Goal: Task Accomplishment & Management: Manage account settings

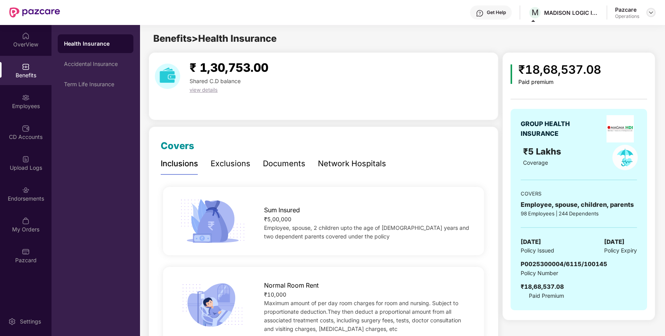
click at [654, 12] on div at bounding box center [650, 12] width 9 height 9
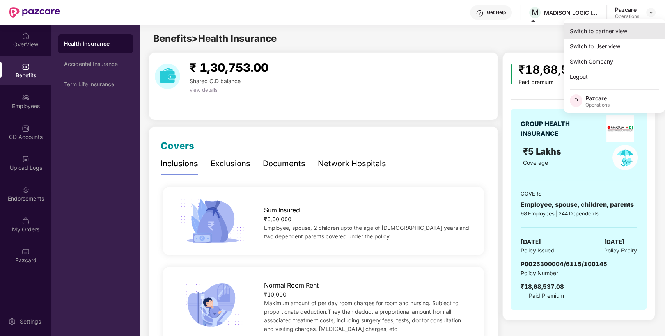
click at [618, 31] on div "Switch to partner view" at bounding box center [614, 30] width 101 height 15
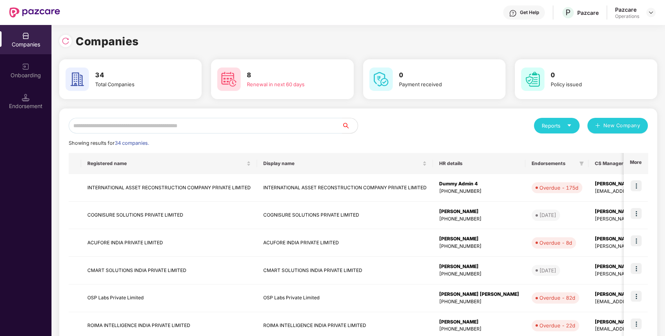
click at [278, 121] on input "text" at bounding box center [205, 126] width 273 height 16
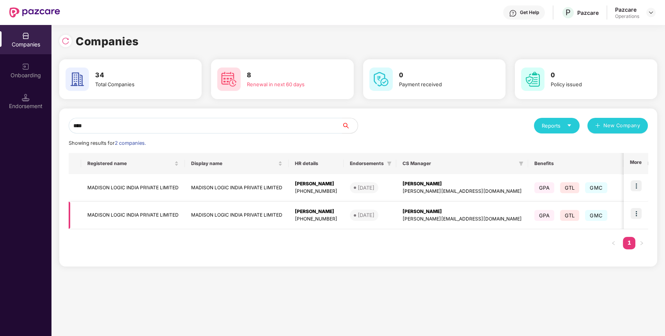
type input "****"
click at [164, 209] on td "MADISON LOGIC INDIA PRIVATE LIMITED" at bounding box center [133, 216] width 104 height 28
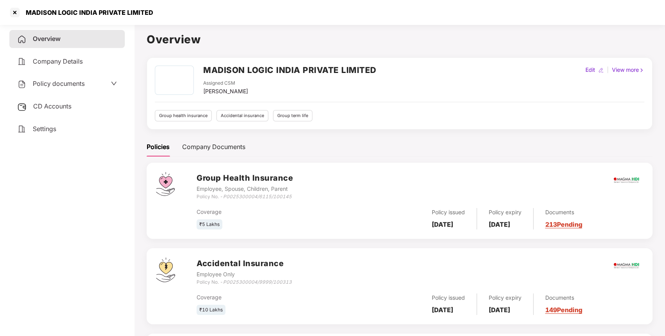
click at [72, 87] on div "Policy documents" at bounding box center [50, 84] width 67 height 10
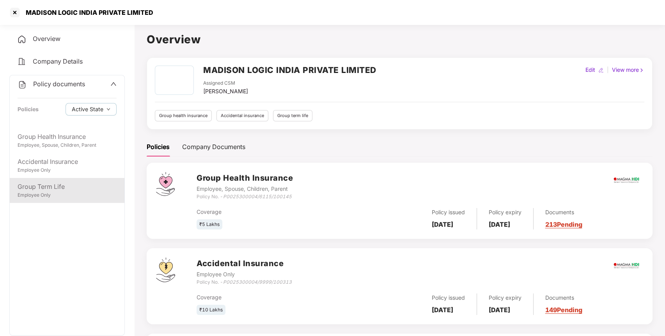
click at [57, 183] on div "Group Term Life" at bounding box center [67, 187] width 99 height 10
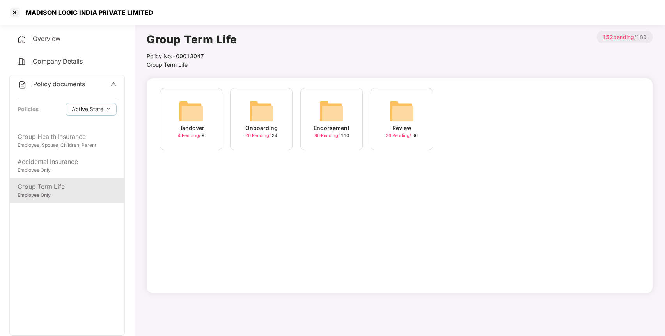
click at [323, 108] on img at bounding box center [331, 111] width 25 height 25
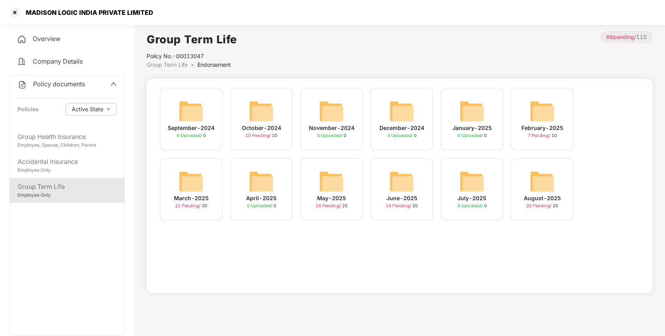
click at [557, 182] on div "August-2025 20 Pending / 20" at bounding box center [542, 189] width 62 height 62
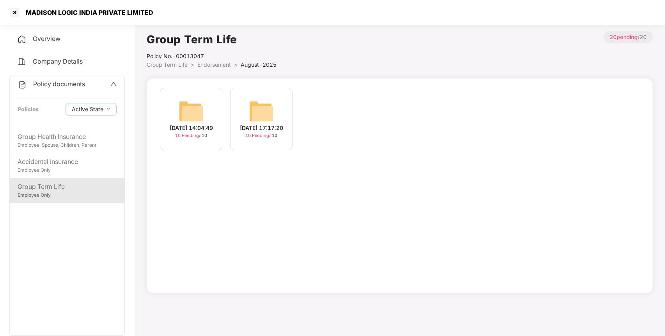
click at [261, 101] on img at bounding box center [261, 111] width 25 height 25
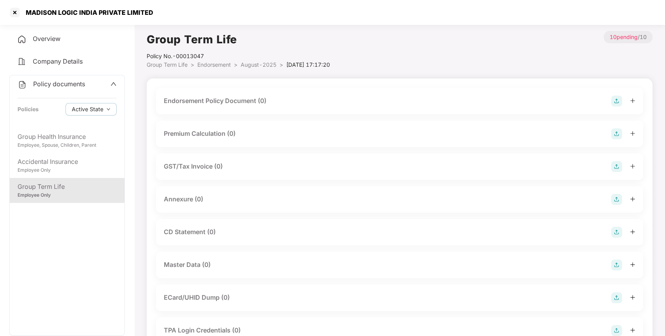
click at [261, 101] on div "Endorsement Policy Document (0)" at bounding box center [215, 101] width 103 height 10
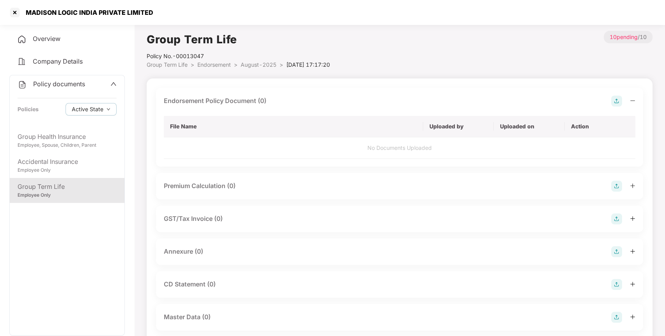
click at [617, 100] on img at bounding box center [616, 101] width 11 height 11
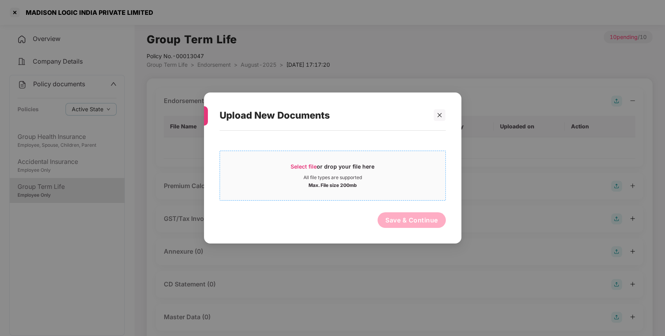
click at [305, 167] on span "Select file" at bounding box center [304, 166] width 26 height 7
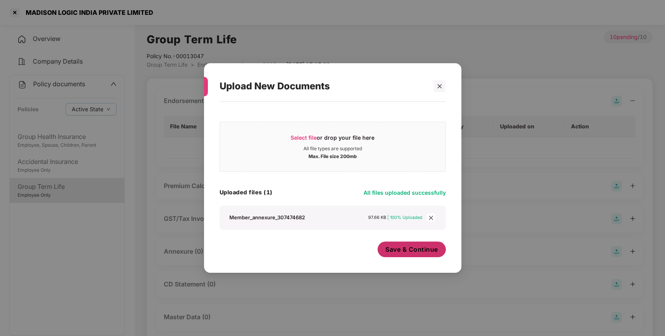
click at [426, 253] on button "Save & Continue" at bounding box center [412, 249] width 68 height 16
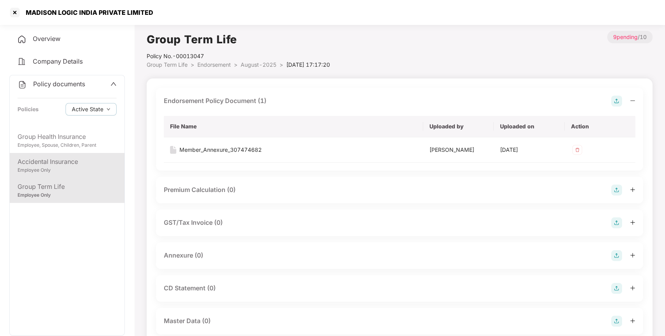
click at [55, 160] on div "Accidental Insurance" at bounding box center [67, 162] width 99 height 10
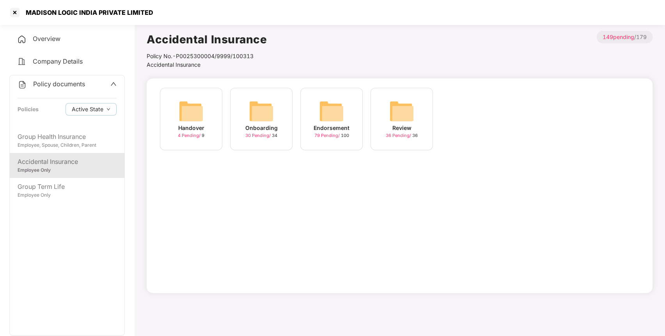
click at [340, 118] on img at bounding box center [331, 111] width 25 height 25
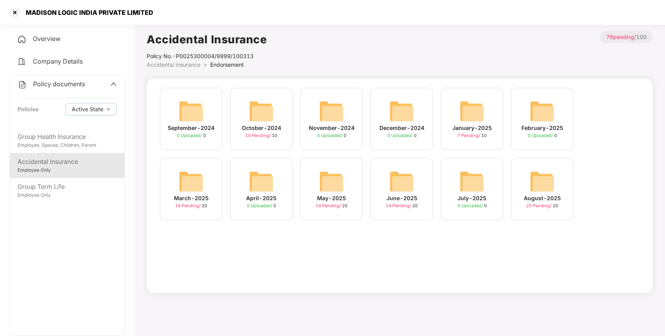
click at [546, 185] on img at bounding box center [542, 181] width 25 height 25
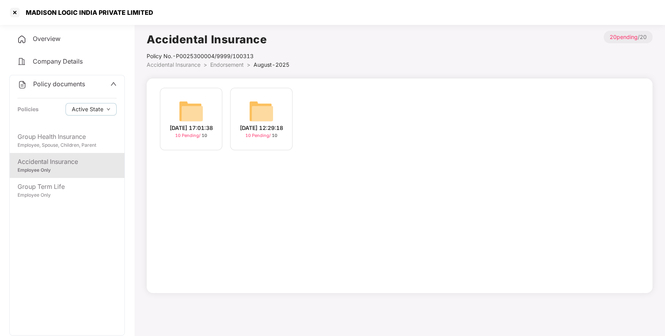
click at [184, 113] on img at bounding box center [191, 111] width 25 height 25
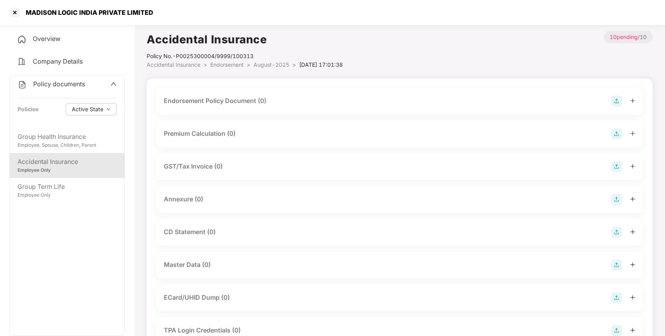
click at [615, 99] on img at bounding box center [616, 101] width 11 height 11
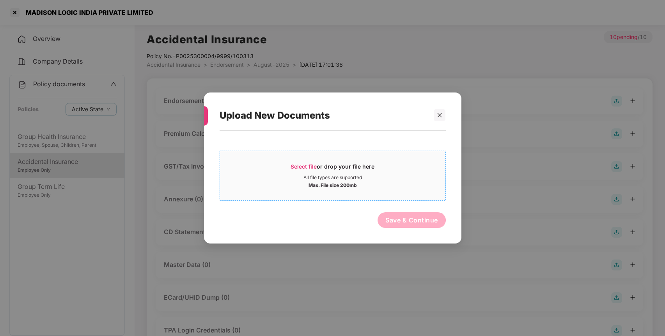
click at [311, 168] on span "Select file" at bounding box center [304, 166] width 26 height 7
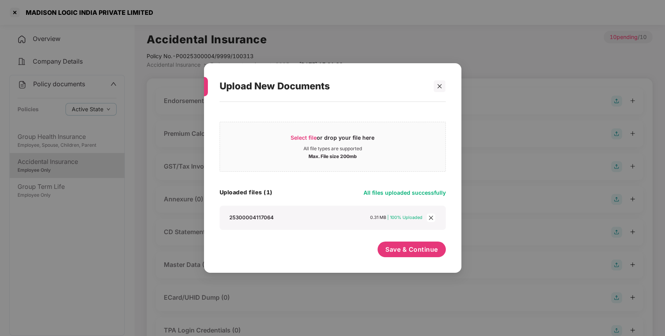
click at [431, 217] on icon "close" at bounding box center [431, 217] width 4 height 4
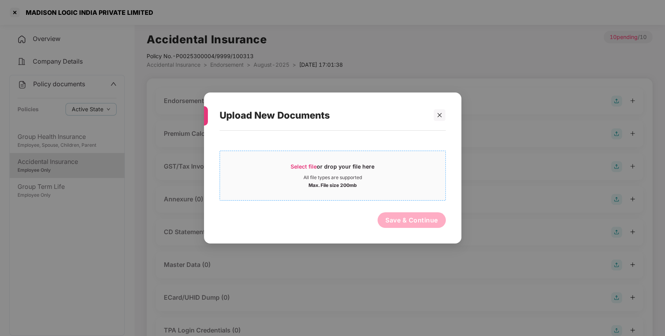
click at [314, 165] on span "Select file" at bounding box center [304, 166] width 26 height 7
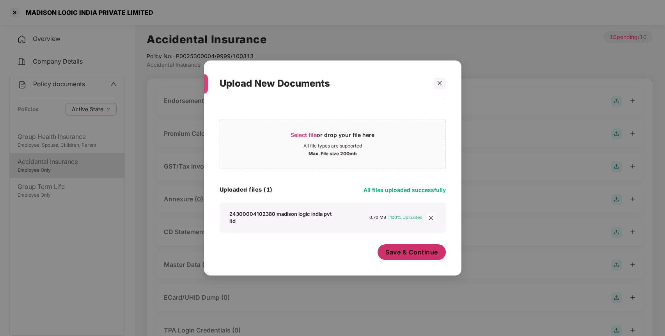
click at [401, 248] on span "Save & Continue" at bounding box center [411, 252] width 53 height 9
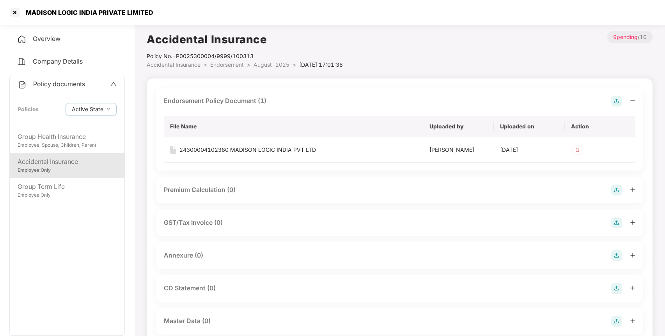
click at [617, 188] on img at bounding box center [616, 189] width 11 height 11
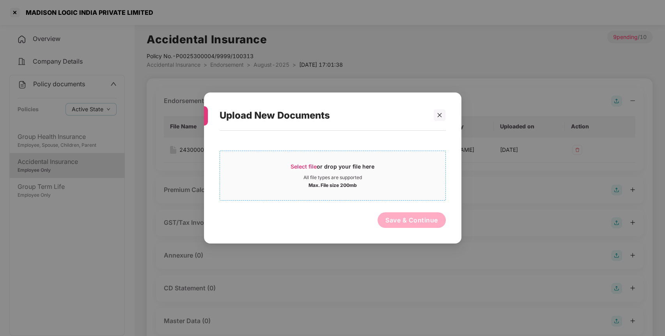
click at [307, 168] on span "Select file" at bounding box center [304, 166] width 26 height 7
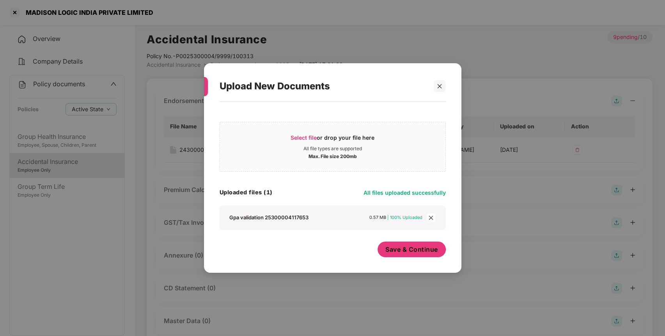
click at [396, 242] on button "Save & Continue" at bounding box center [412, 249] width 68 height 16
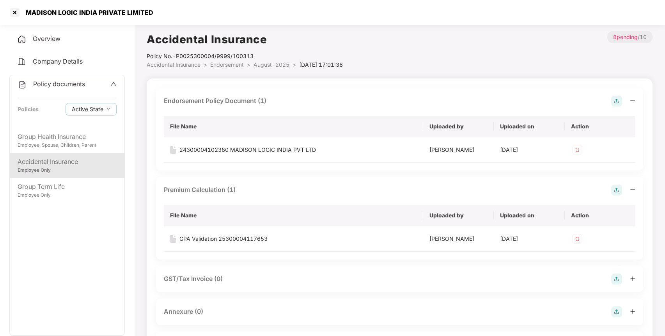
click at [58, 82] on span "Policy documents" at bounding box center [59, 84] width 52 height 8
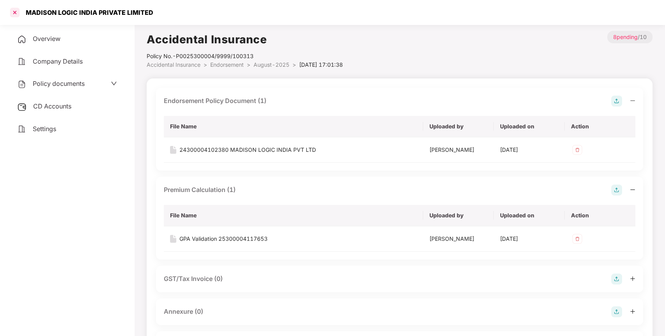
click at [12, 16] on div at bounding box center [15, 12] width 12 height 12
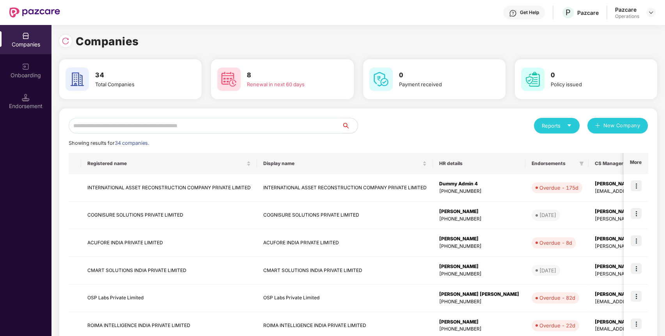
click at [304, 126] on input "text" at bounding box center [205, 126] width 273 height 16
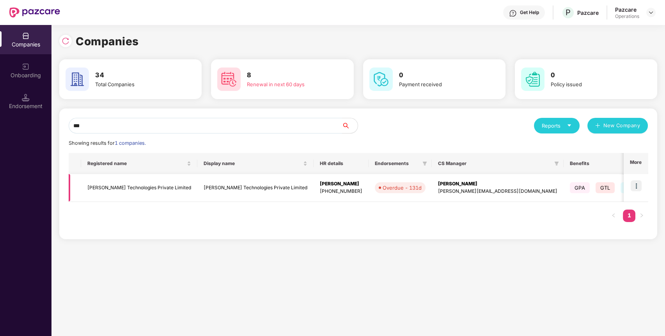
type input "***"
click at [87, 186] on td "[PERSON_NAME] Technologies Private Limited" at bounding box center [139, 188] width 116 height 28
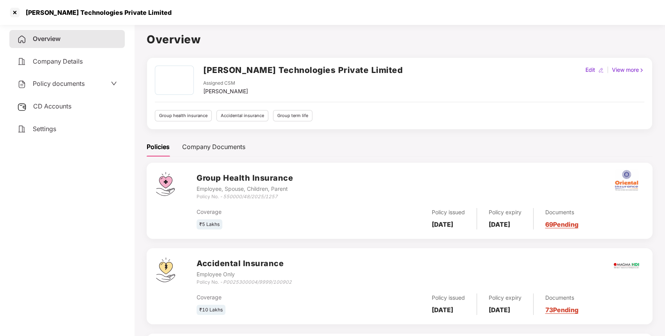
click at [43, 83] on span "Policy documents" at bounding box center [59, 84] width 52 height 8
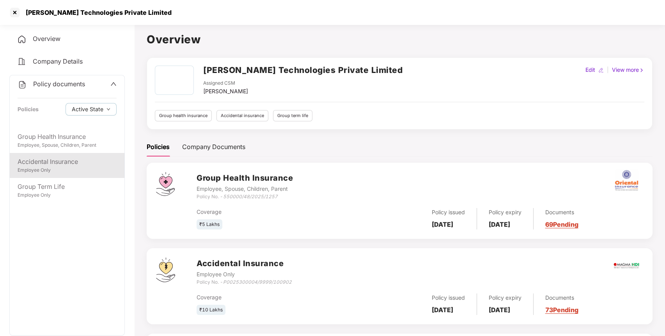
click at [60, 168] on div "Employee Only" at bounding box center [67, 170] width 99 height 7
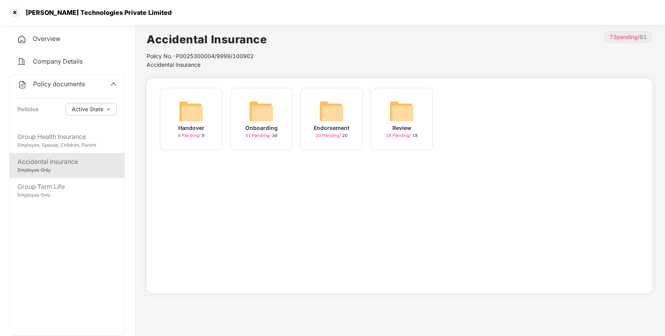
click at [323, 98] on div "Endorsement 20 Pending / 20" at bounding box center [331, 119] width 62 height 62
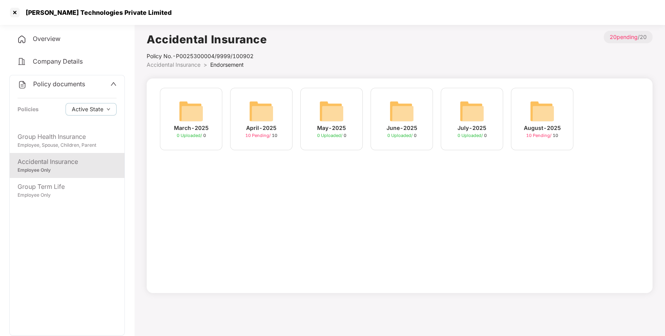
click at [537, 116] on img at bounding box center [542, 111] width 25 height 25
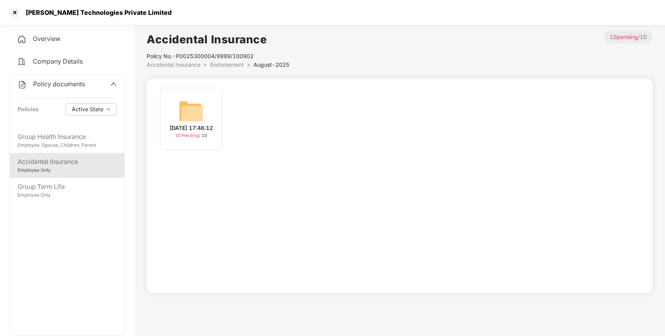
click at [190, 124] on div "[DATE] 17:46:12" at bounding box center [191, 128] width 43 height 9
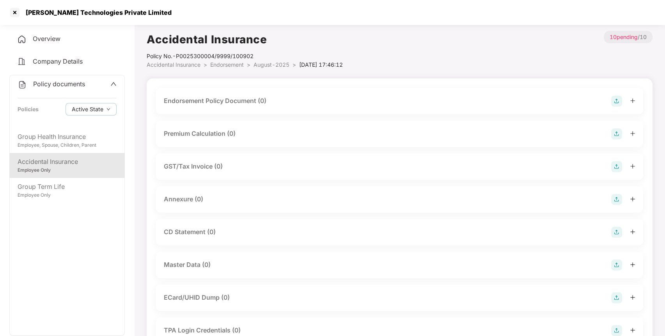
click at [615, 103] on img at bounding box center [616, 101] width 11 height 11
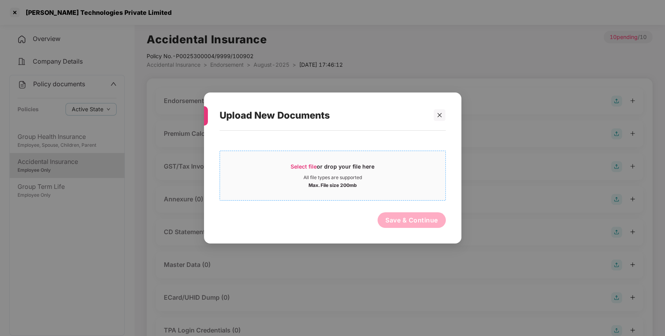
click at [312, 164] on span "Select file" at bounding box center [304, 166] width 26 height 7
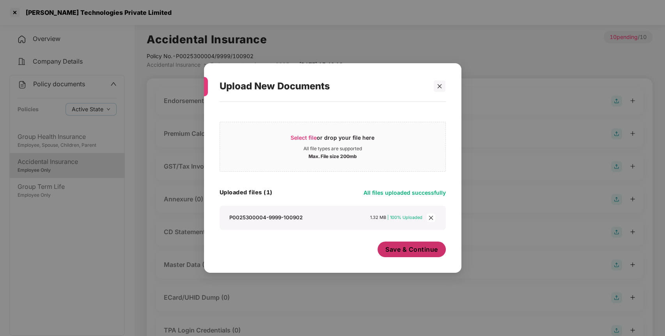
click at [432, 252] on span "Save & Continue" at bounding box center [411, 249] width 53 height 9
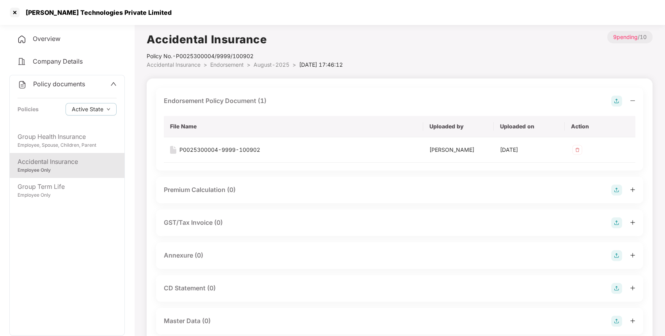
click at [615, 184] on img at bounding box center [616, 189] width 11 height 11
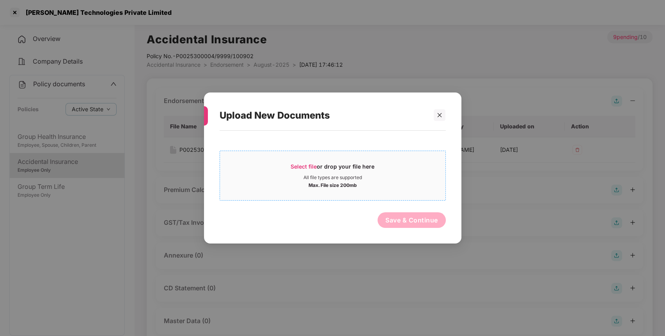
click at [309, 166] on span "Select file" at bounding box center [304, 166] width 26 height 7
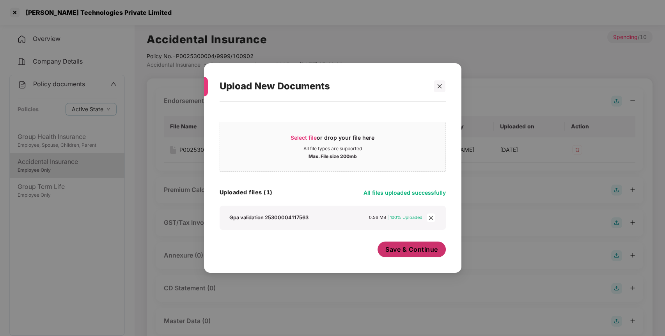
click at [406, 252] on span "Save & Continue" at bounding box center [411, 249] width 53 height 9
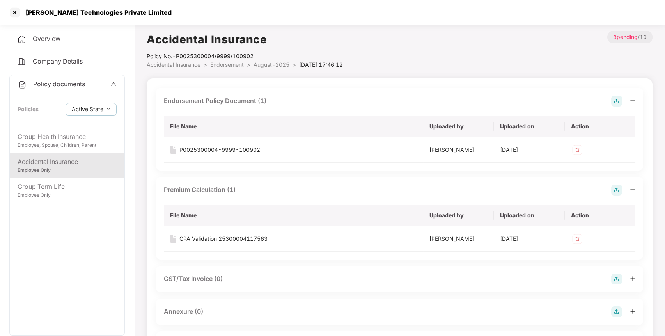
click at [87, 78] on div "Policy documents Policies Active State" at bounding box center [67, 101] width 115 height 53
click at [78, 81] on span "Policy documents" at bounding box center [59, 84] width 52 height 8
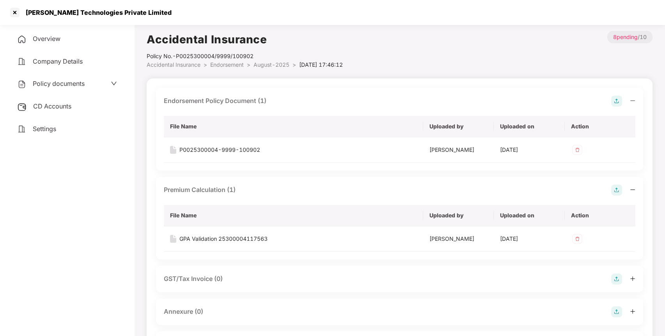
click at [59, 106] on span "CD Accounts" at bounding box center [52, 106] width 38 height 8
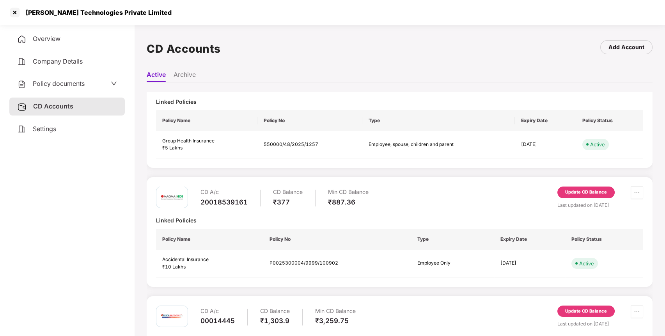
scroll to position [34, 0]
click at [580, 190] on div "Update CD Balance" at bounding box center [586, 191] width 42 height 7
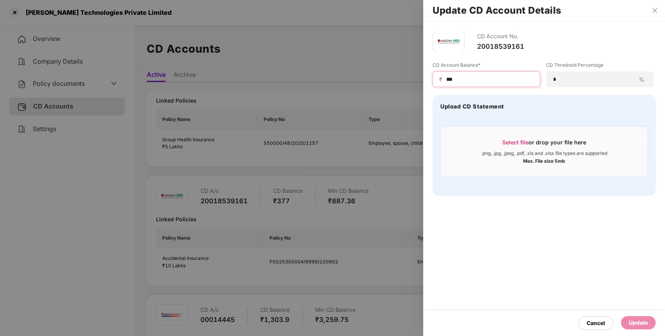
click at [447, 79] on input "***" at bounding box center [489, 79] width 88 height 8
type input "***"
click at [640, 323] on div "Update" at bounding box center [638, 322] width 19 height 9
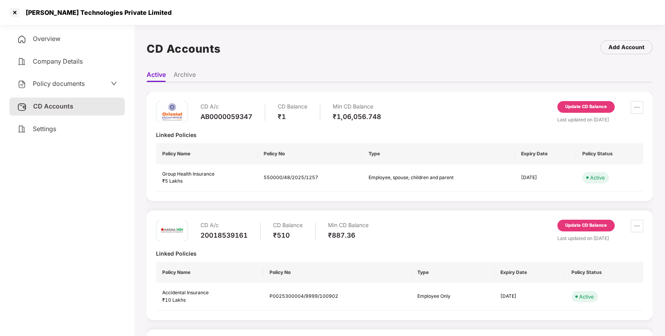
click at [92, 7] on div "[PERSON_NAME] Technologies Private Limited" at bounding box center [90, 12] width 163 height 12
copy div "[PERSON_NAME] Technologies Private Limited"
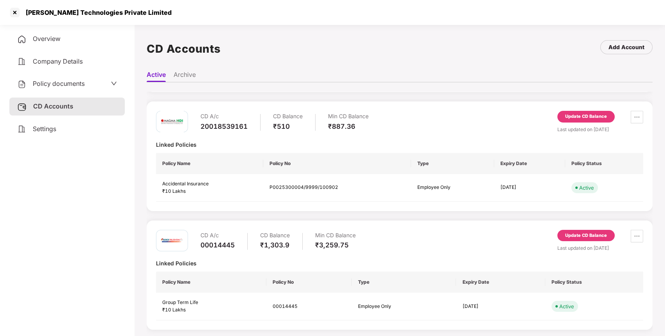
click at [214, 246] on div "00014445" at bounding box center [217, 245] width 34 height 9
copy div "00014445"
click at [11, 9] on div at bounding box center [15, 12] width 12 height 12
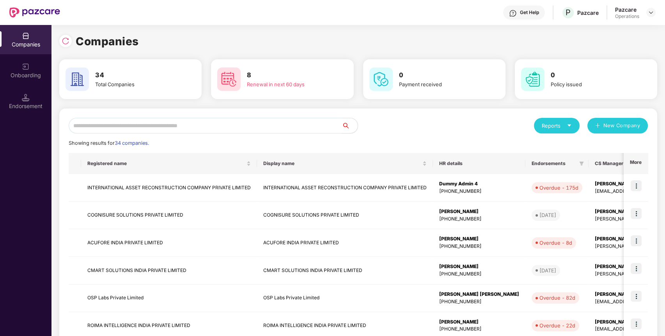
click at [204, 130] on input "text" at bounding box center [205, 126] width 273 height 16
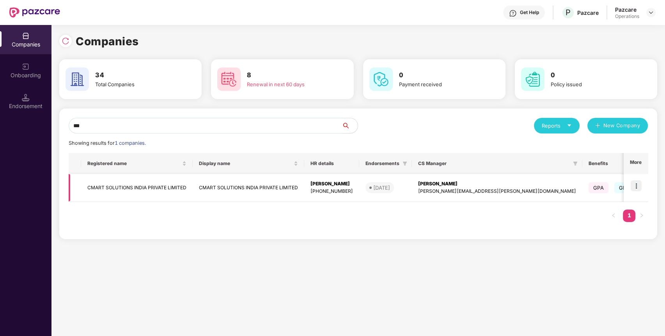
type input "***"
click at [154, 187] on td "CMART SOLUTIONS INDIA PRIVATE LIMITED" at bounding box center [137, 188] width 112 height 28
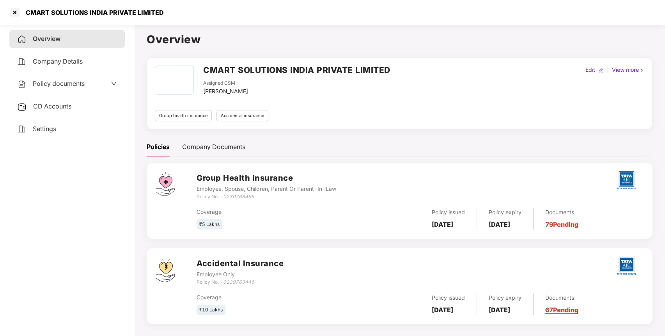
click at [66, 106] on span "CD Accounts" at bounding box center [52, 106] width 38 height 8
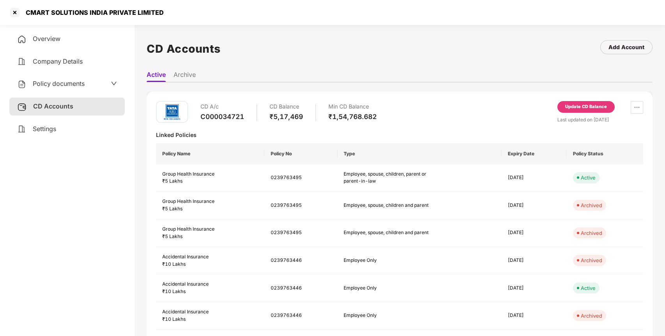
click at [82, 82] on span "Policy documents" at bounding box center [59, 84] width 52 height 8
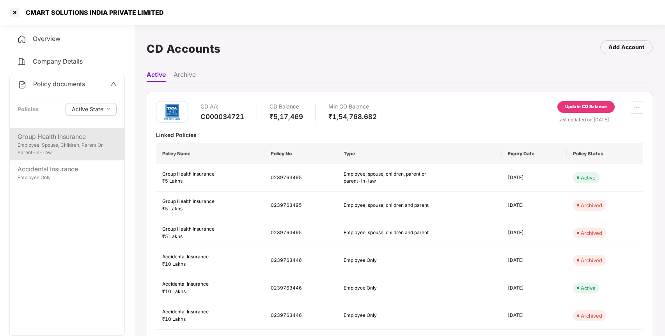
click at [70, 135] on div "Group Health Insurance" at bounding box center [67, 137] width 99 height 10
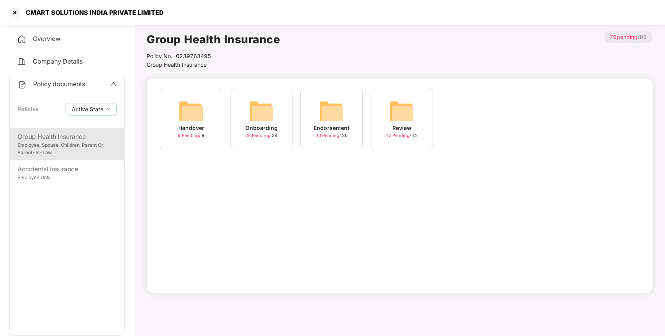
click at [333, 110] on img at bounding box center [331, 111] width 25 height 25
click at [396, 104] on img at bounding box center [401, 111] width 25 height 25
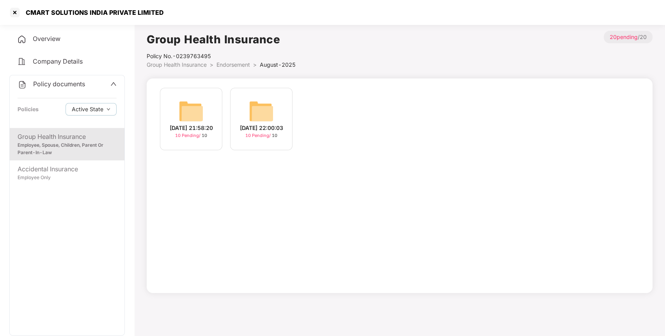
click at [196, 108] on img at bounding box center [191, 111] width 25 height 25
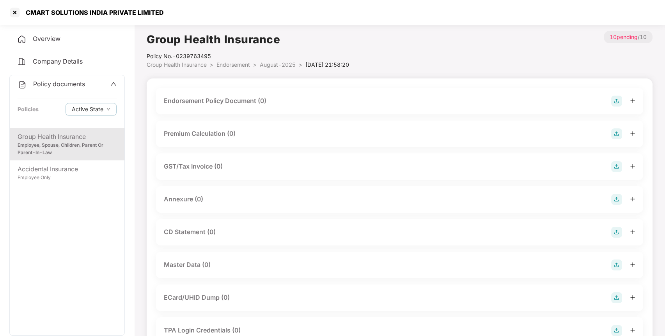
click at [616, 100] on img at bounding box center [616, 101] width 11 height 11
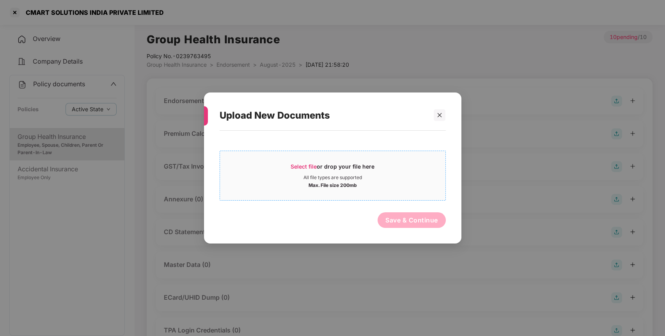
click at [313, 163] on span "Select file" at bounding box center [304, 166] width 26 height 7
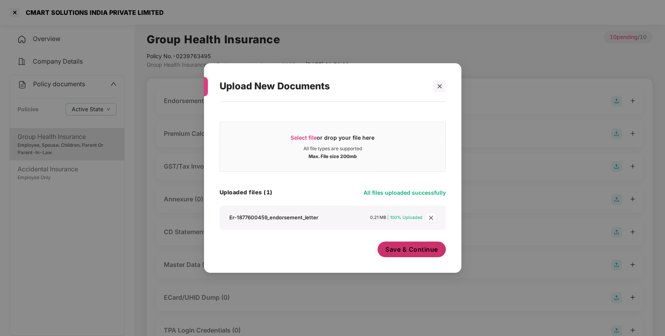
click at [417, 244] on button "Save & Continue" at bounding box center [412, 249] width 68 height 16
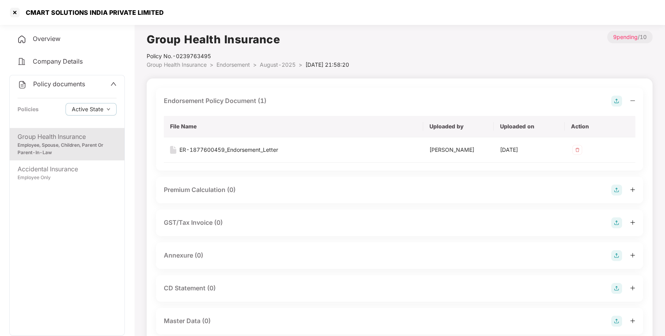
click at [618, 191] on img at bounding box center [616, 189] width 11 height 11
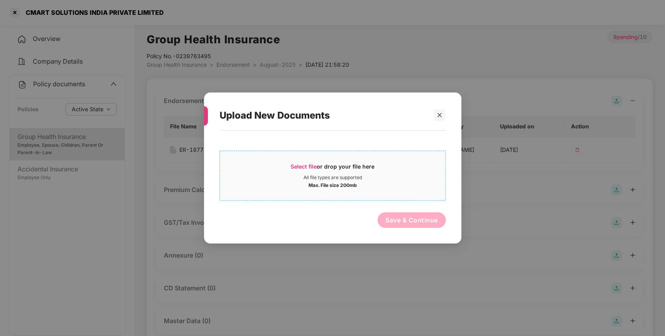
click at [310, 163] on span "Select file" at bounding box center [304, 166] width 26 height 7
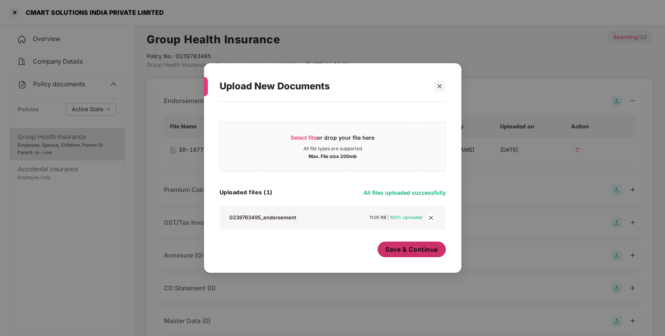
click at [405, 250] on span "Save & Continue" at bounding box center [411, 249] width 53 height 9
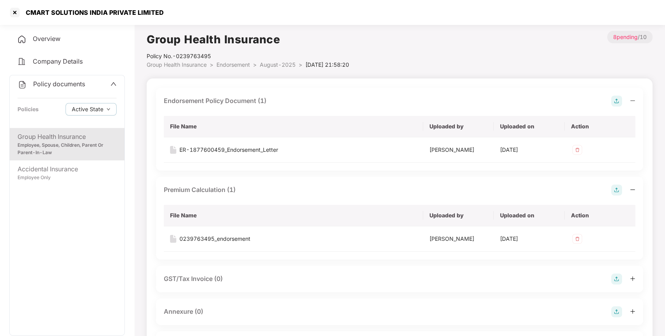
click at [244, 63] on span "Endorsement" at bounding box center [233, 64] width 34 height 7
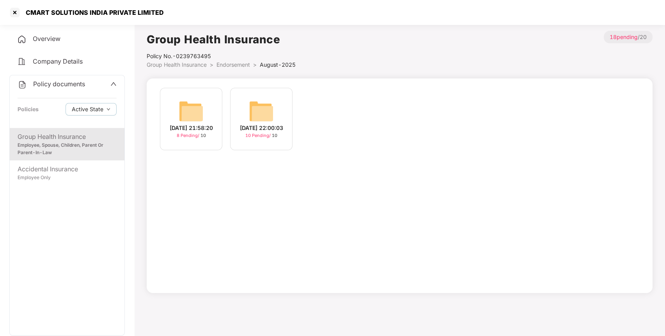
click at [253, 103] on img at bounding box center [261, 111] width 25 height 25
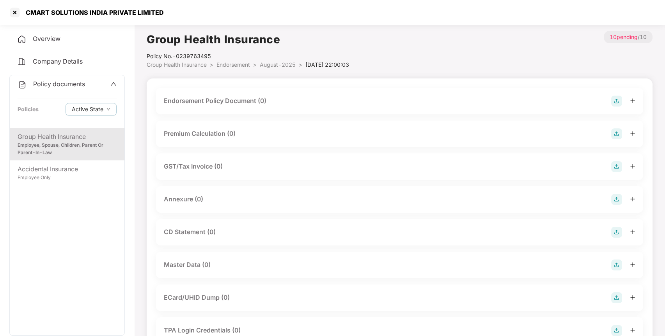
click at [622, 102] on div at bounding box center [623, 101] width 24 height 11
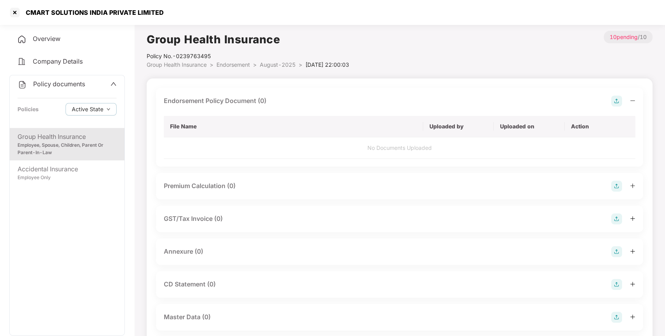
click at [616, 103] on img at bounding box center [616, 101] width 11 height 11
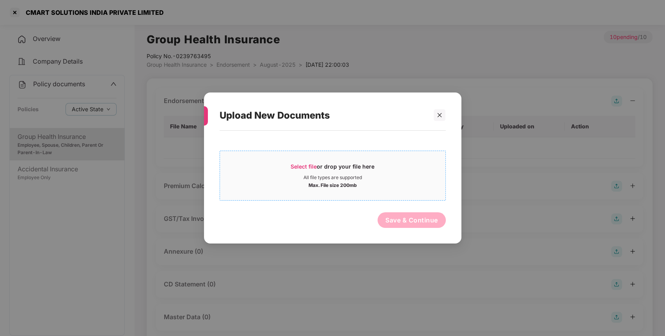
click at [306, 161] on span "Select file or drop your file here All file types are supported Max. File size …" at bounding box center [332, 175] width 225 height 37
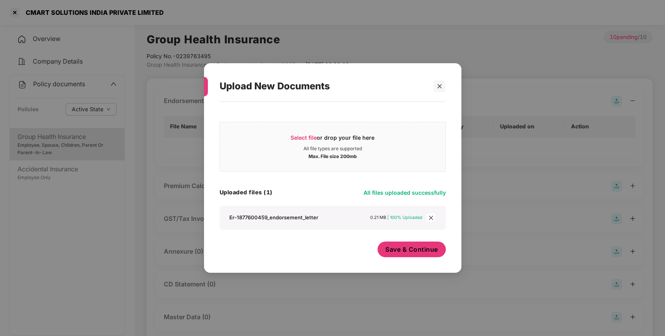
click at [421, 241] on button "Save & Continue" at bounding box center [412, 249] width 68 height 16
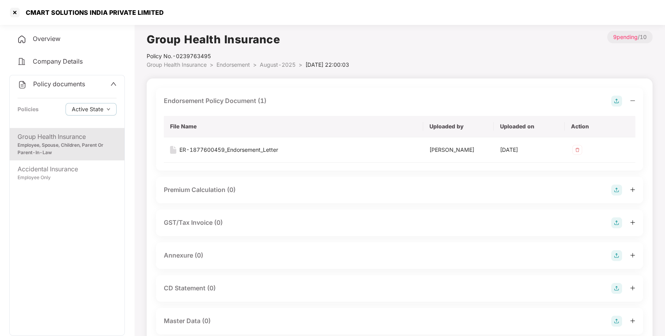
click at [62, 87] on span "Policy documents" at bounding box center [59, 84] width 52 height 8
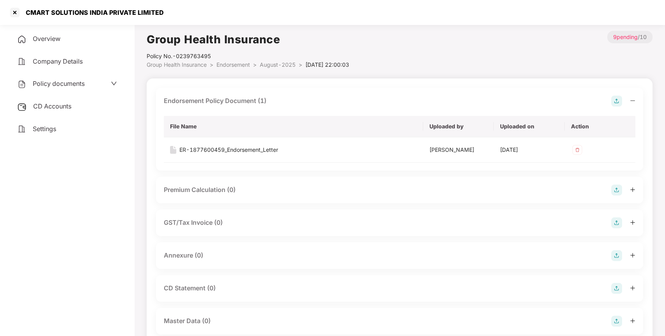
click at [55, 105] on span "CD Accounts" at bounding box center [52, 106] width 38 height 8
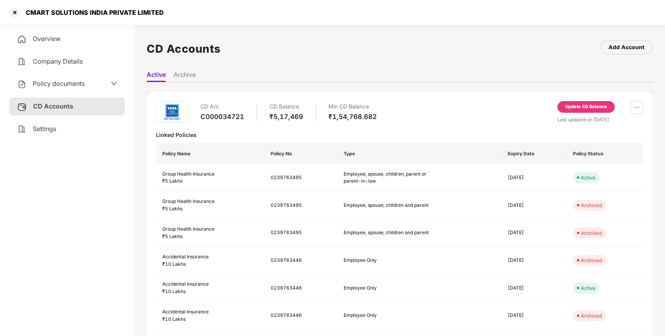
click at [592, 106] on div "Update CD Balance" at bounding box center [586, 106] width 42 height 7
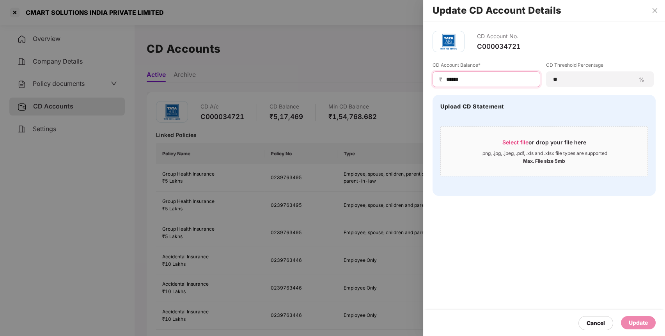
click at [451, 77] on input "******" at bounding box center [489, 79] width 88 height 8
type input "*****"
click at [639, 325] on div "Update" at bounding box center [638, 322] width 19 height 9
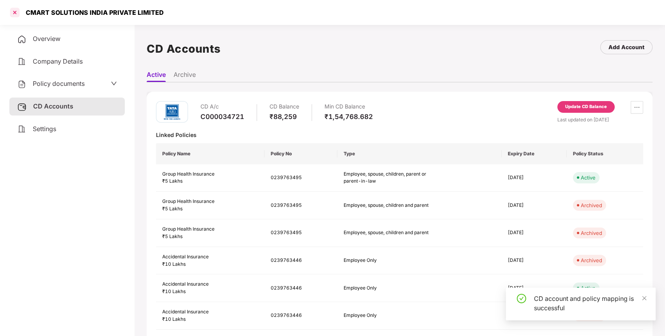
click at [12, 10] on div at bounding box center [15, 12] width 12 height 12
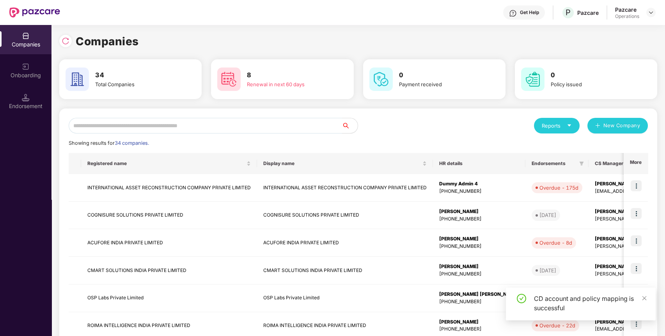
click at [229, 130] on input "text" at bounding box center [205, 126] width 273 height 16
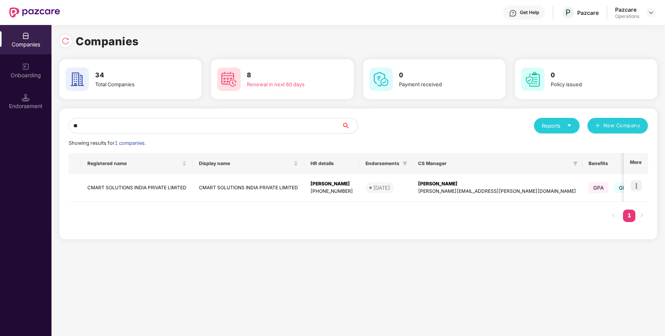
type input "**"
click at [169, 186] on td "CMART SOLUTIONS INDIA PRIVATE LIMITED" at bounding box center [137, 188] width 112 height 28
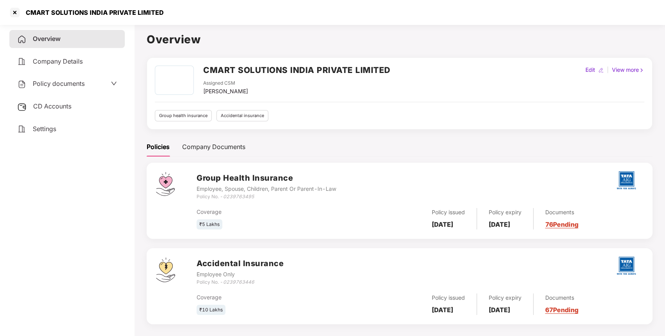
click at [216, 66] on h2 "CMART SOLUTIONS INDIA PRIVATE LIMITED" at bounding box center [296, 70] width 187 height 13
copy h2 "CMART SOLUTIONS INDIA PRIVATE LIMITED"
click at [48, 105] on span "CD Accounts" at bounding box center [52, 106] width 38 height 8
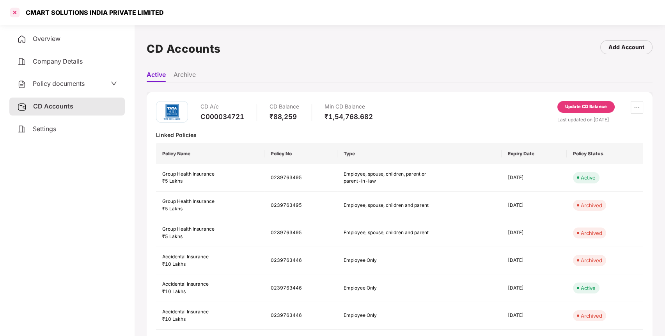
click at [14, 9] on div at bounding box center [15, 12] width 12 height 12
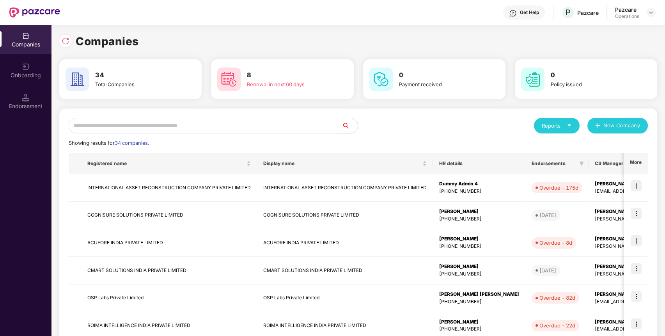
click at [275, 129] on input "text" at bounding box center [205, 126] width 273 height 16
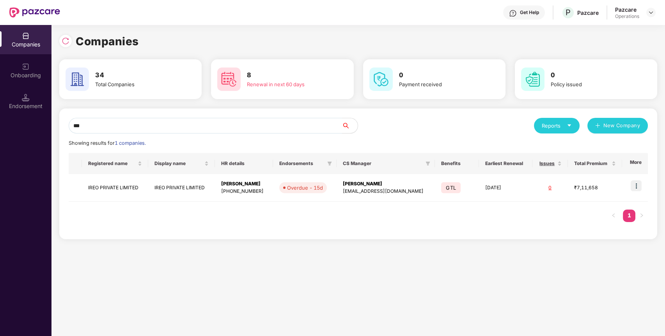
type input "***"
click at [134, 179] on td "IREO PRIVATE LIMITED" at bounding box center [115, 188] width 66 height 28
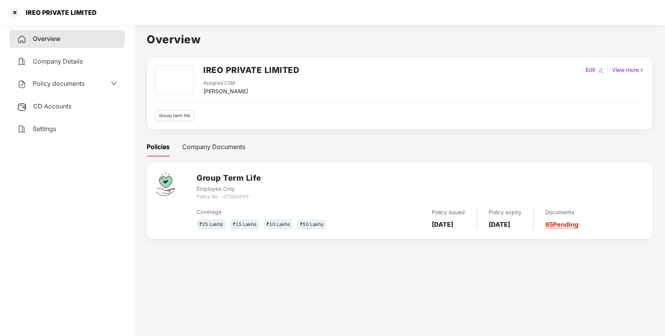
click at [49, 106] on span "CD Accounts" at bounding box center [52, 106] width 38 height 8
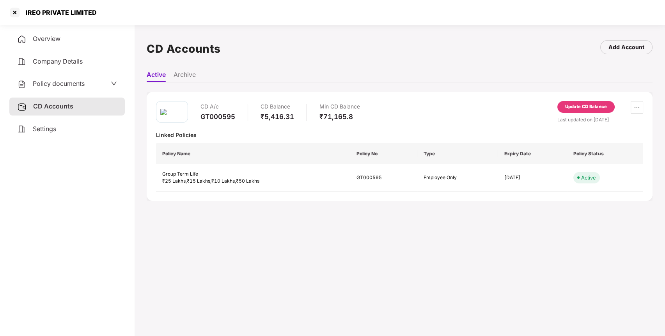
click at [219, 115] on div "GT000595" at bounding box center [217, 116] width 35 height 9
click at [76, 81] on span "Policy documents" at bounding box center [59, 84] width 52 height 8
click at [55, 58] on span "Company Details" at bounding box center [58, 61] width 50 height 8
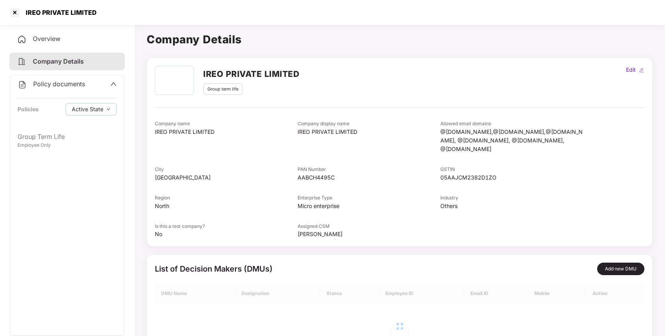
click at [47, 46] on div "Overview" at bounding box center [66, 39] width 115 height 18
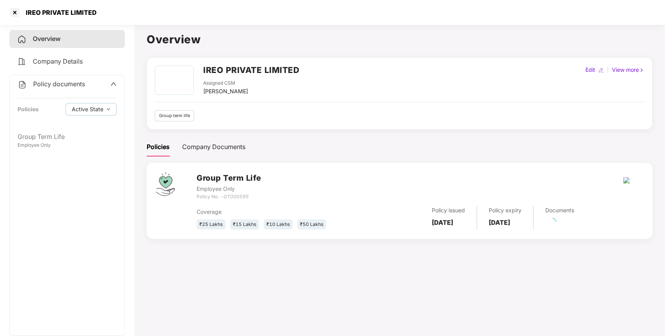
click at [241, 196] on icon "GT000595" at bounding box center [235, 196] width 25 height 6
copy icon "GT000595"
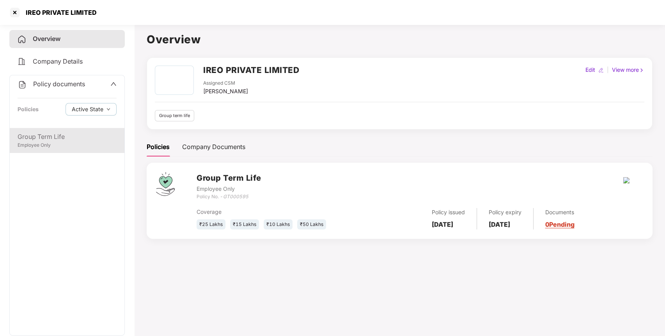
click at [72, 132] on div "Group Term Life" at bounding box center [67, 137] width 99 height 10
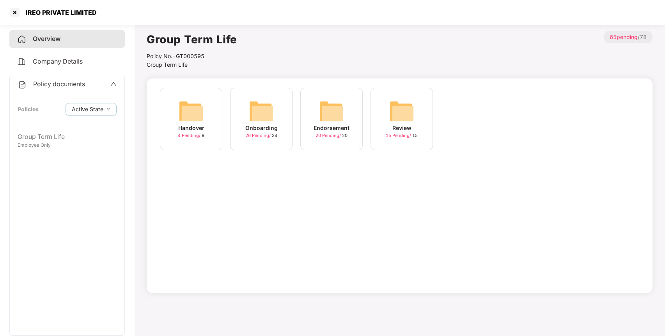
click at [320, 103] on img at bounding box center [331, 111] width 25 height 25
click at [482, 119] on img at bounding box center [471, 111] width 25 height 25
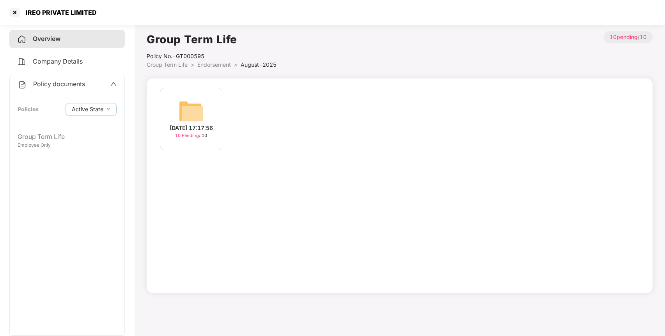
click at [199, 107] on img at bounding box center [191, 111] width 25 height 25
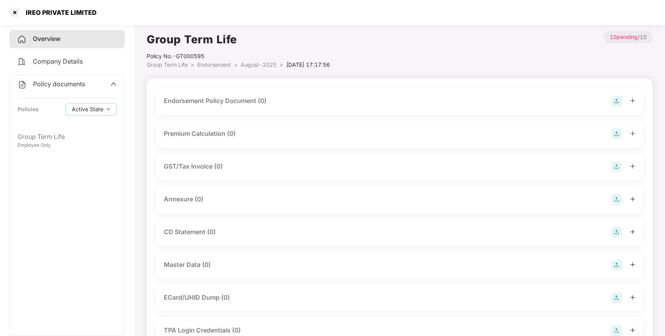
click at [615, 104] on img at bounding box center [616, 101] width 11 height 11
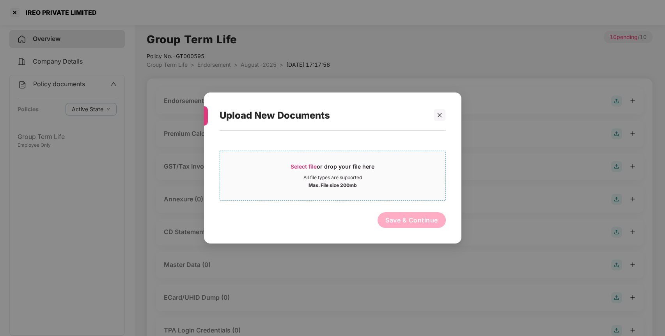
click at [309, 167] on span "Select file" at bounding box center [304, 166] width 26 height 7
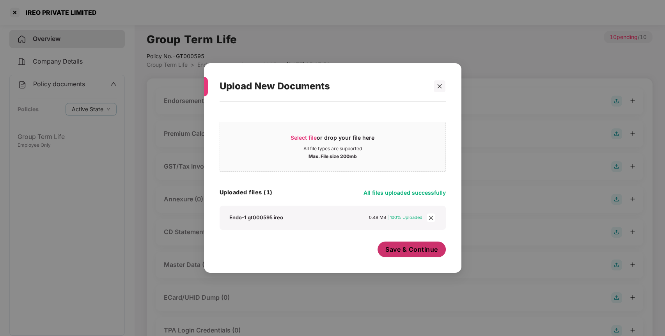
click at [426, 259] on div "Save & Continue" at bounding box center [412, 250] width 68 height 19
click at [399, 247] on span "Save & Continue" at bounding box center [411, 249] width 53 height 9
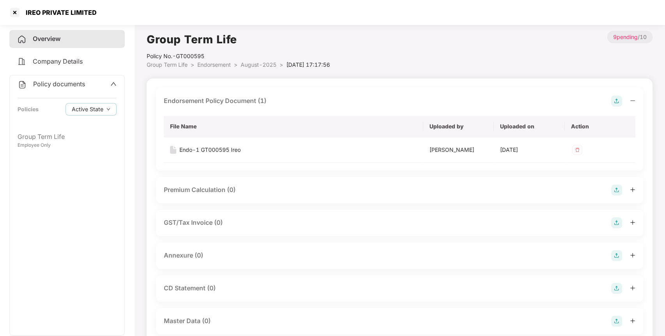
click at [614, 185] on img at bounding box center [616, 189] width 11 height 11
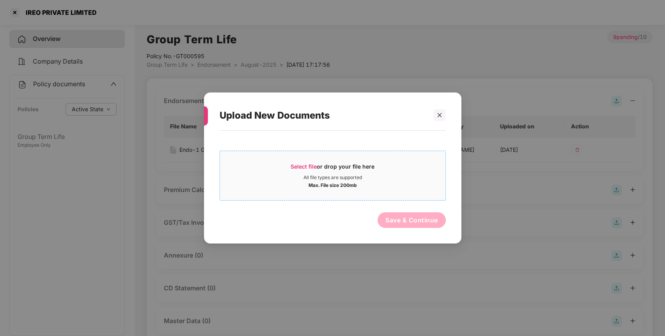
click at [305, 163] on div "Select file or drop your file here" at bounding box center [333, 169] width 84 height 12
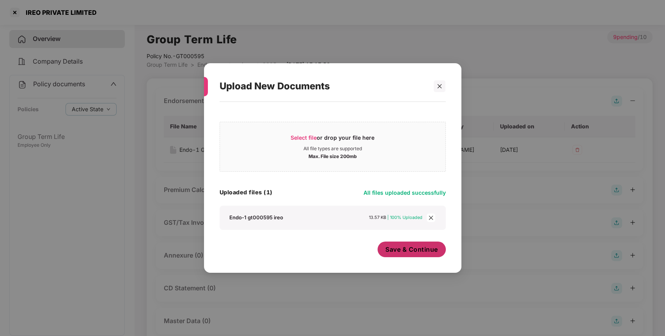
click at [406, 252] on span "Save & Continue" at bounding box center [411, 249] width 53 height 9
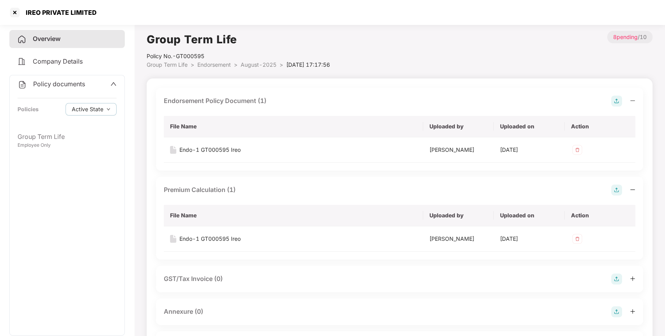
click at [105, 80] on div "Policy documents" at bounding box center [67, 84] width 99 height 10
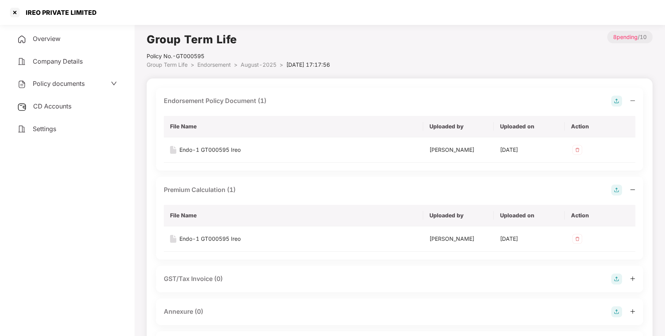
click at [64, 107] on span "CD Accounts" at bounding box center [52, 106] width 38 height 8
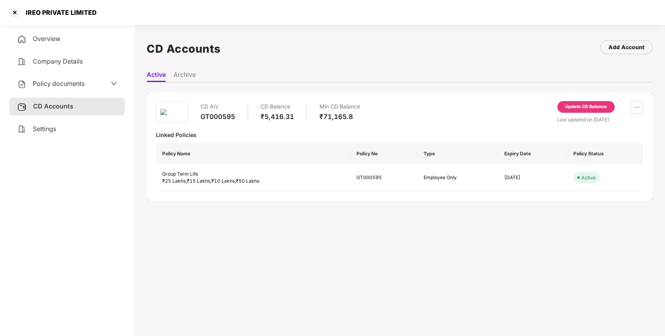
click at [597, 108] on div "Update CD Balance" at bounding box center [586, 106] width 42 height 7
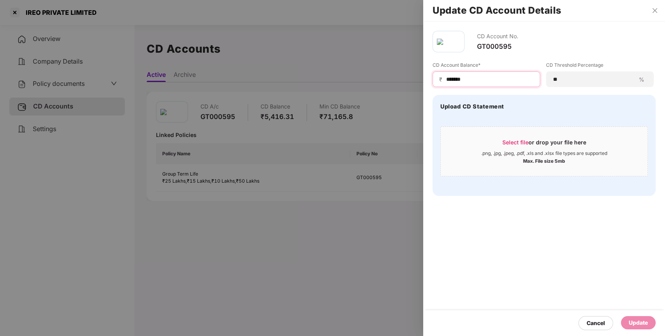
click at [446, 78] on input "*******" at bounding box center [489, 79] width 88 height 8
type input "*****"
click at [624, 317] on div "Update" at bounding box center [638, 322] width 35 height 13
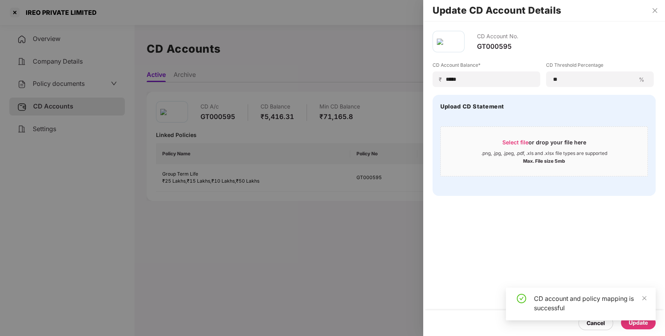
click at [15, 12] on div at bounding box center [332, 168] width 665 height 336
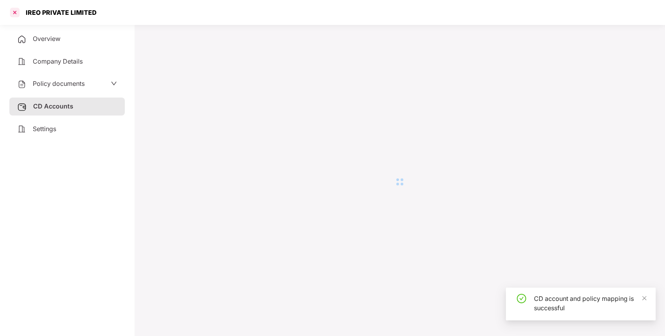
click at [12, 13] on div at bounding box center [15, 12] width 12 height 12
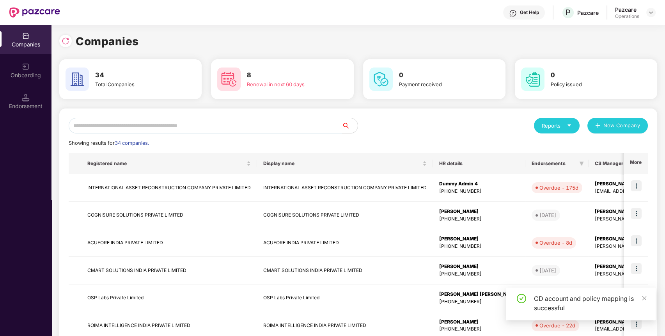
click at [197, 124] on input "text" at bounding box center [205, 126] width 273 height 16
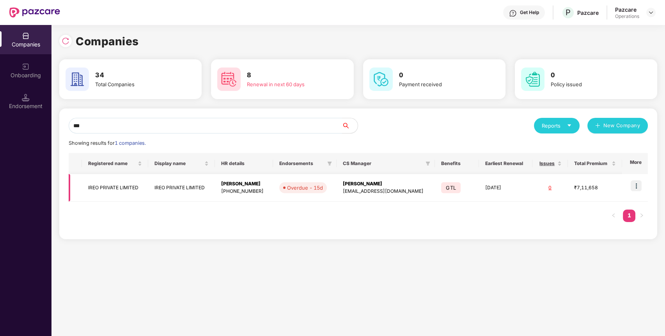
type input "***"
click at [635, 186] on img at bounding box center [636, 185] width 11 height 11
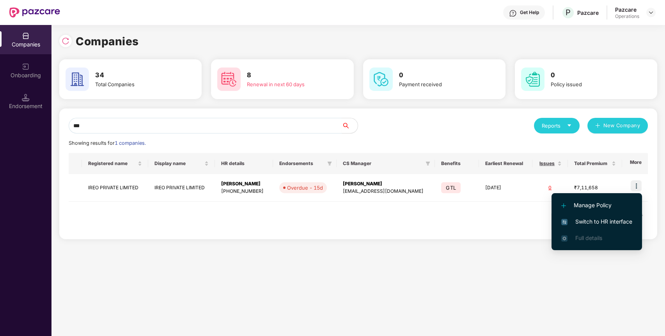
click at [608, 216] on li "Switch to HR interface" at bounding box center [596, 221] width 90 height 16
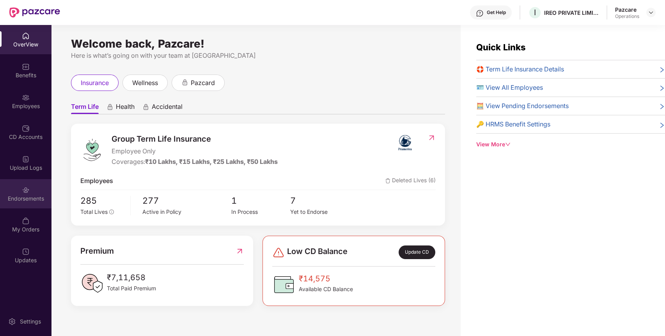
click at [31, 190] on div "Endorsements" at bounding box center [25, 193] width 51 height 29
